Goal: Task Accomplishment & Management: Manage account settings

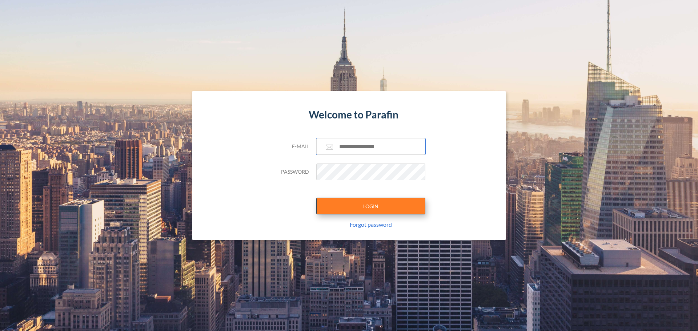
type input "**********"
click at [387, 207] on button "LOGIN" at bounding box center [370, 206] width 109 height 17
type input "**********"
